Goal: Use online tool/utility: Utilize a website feature to perform a specific function

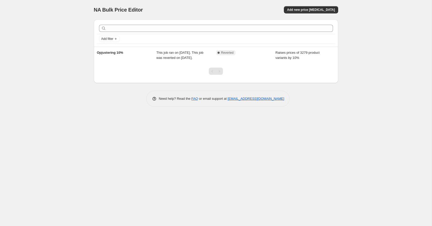
click at [113, 8] on span "NA Bulk Price Editor" at bounding box center [118, 10] width 49 height 6
click at [92, 13] on div "NA Bulk Price Editor. This page is ready NA Bulk Price Editor Add new price cha…" at bounding box center [216, 57] width 257 height 114
